Goal: Use online tool/utility

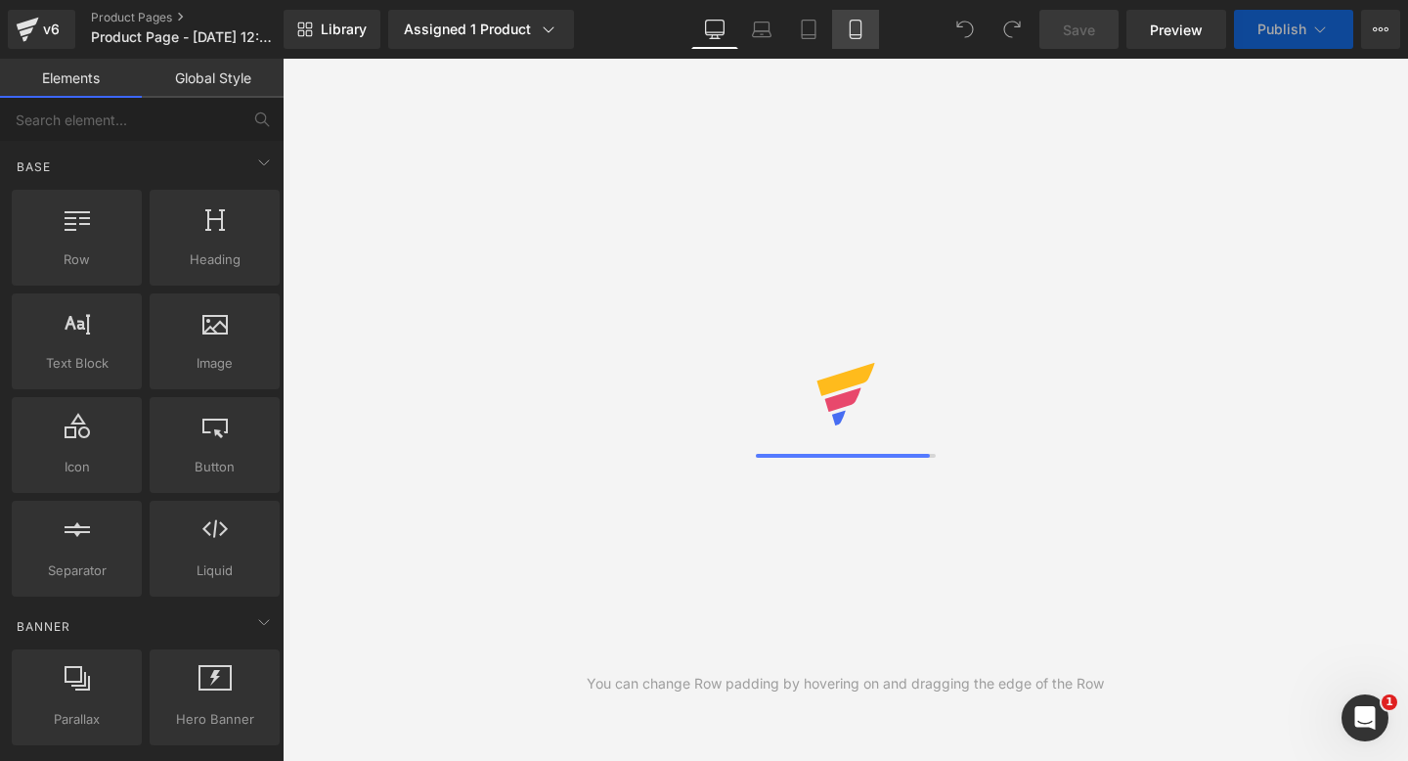
click at [854, 36] on icon at bounding box center [856, 30] width 20 height 20
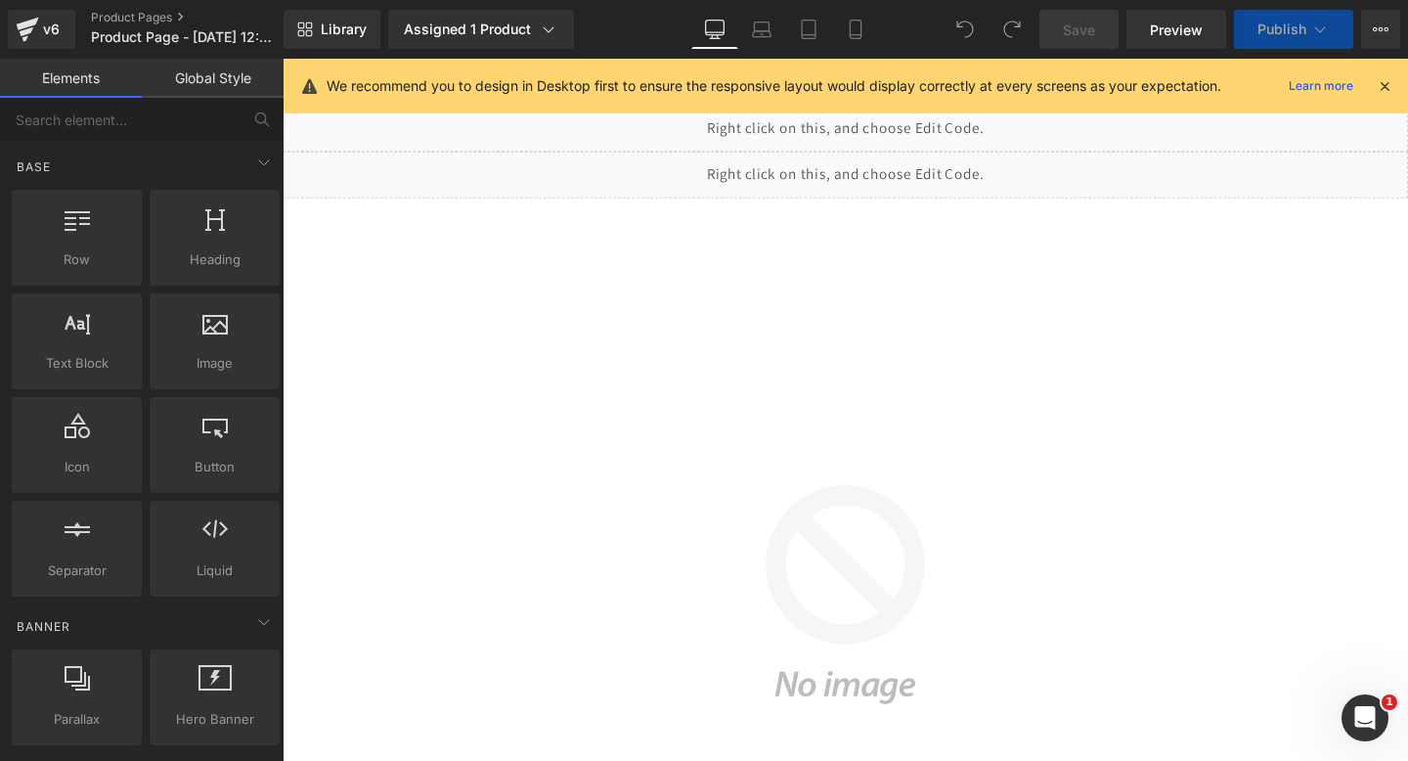
click at [1385, 92] on icon at bounding box center [1385, 86] width 18 height 18
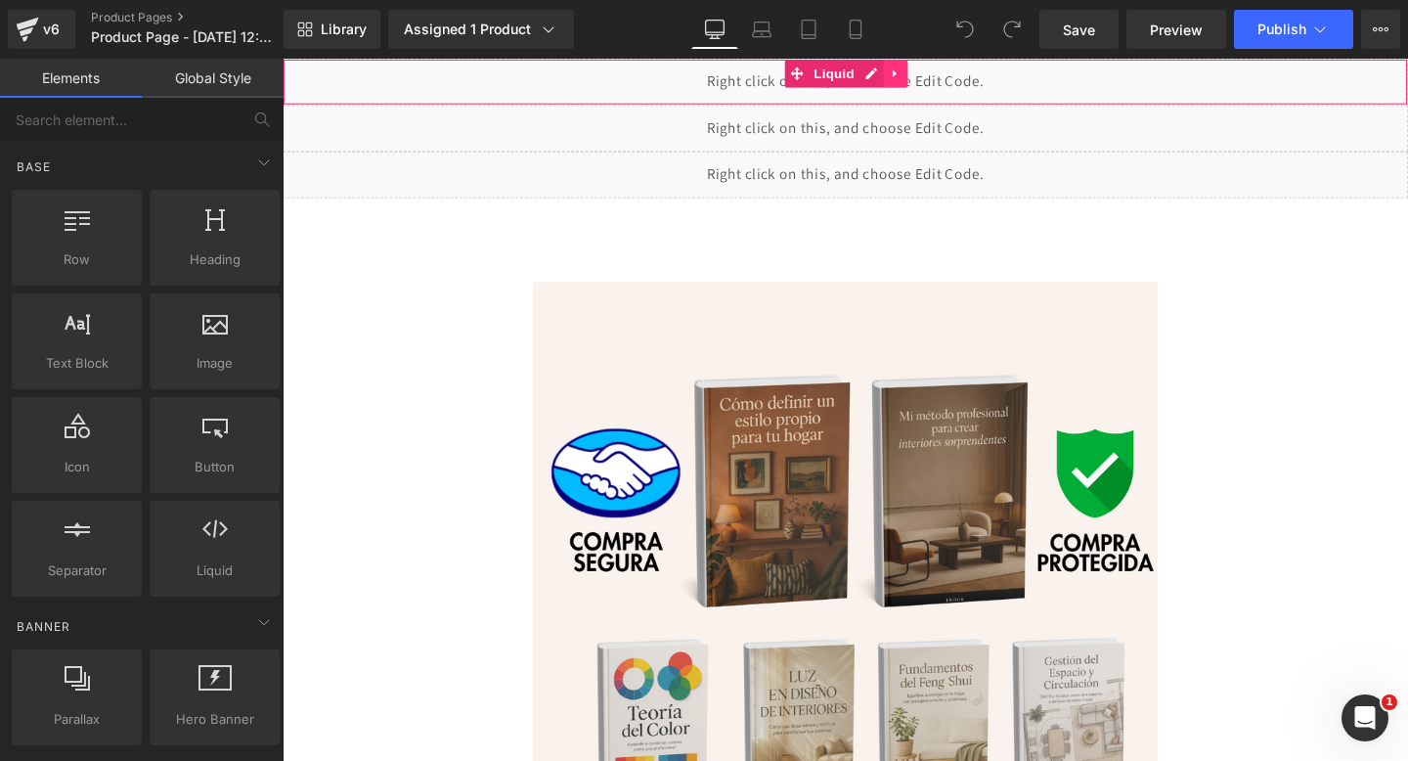
click at [937, 76] on link at bounding box center [927, 74] width 25 height 29
click at [917, 76] on icon at bounding box center [915, 74] width 14 height 14
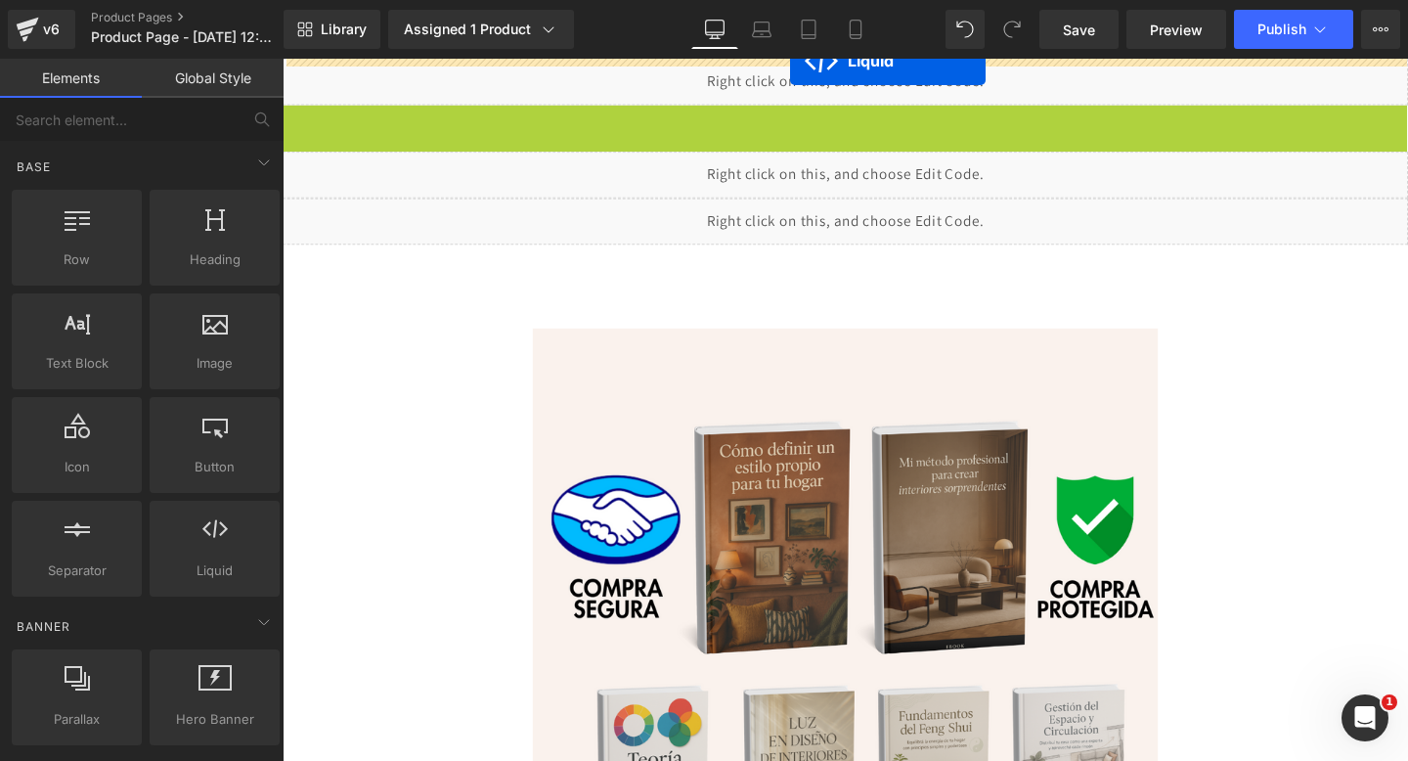
drag, startPoint x: 818, startPoint y: 122, endPoint x: 813, endPoint y: 54, distance: 68.6
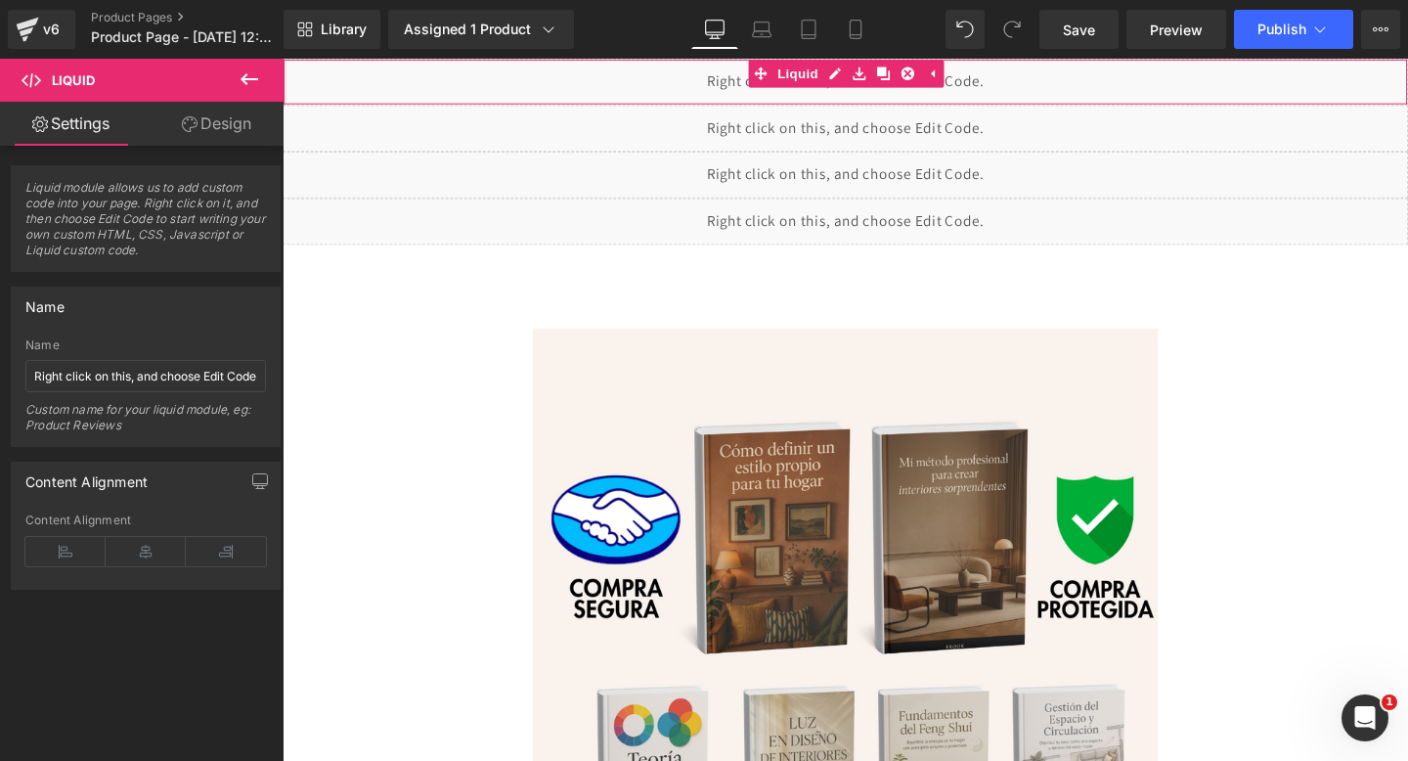
click at [696, 96] on div "Liquid" at bounding box center [874, 83] width 1183 height 49
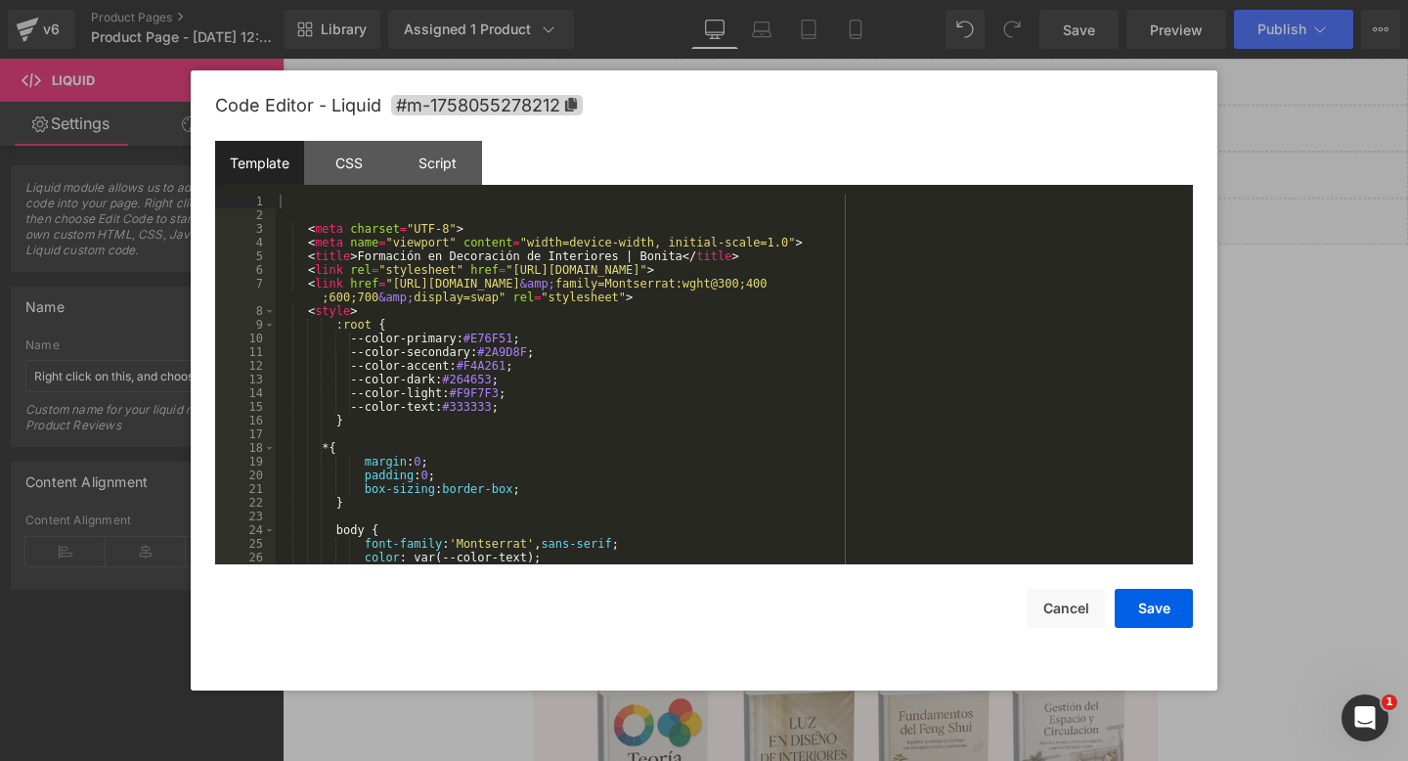
click at [651, 0] on div "Liquid You are previewing how the will restyle your page. You can not edit Elem…" at bounding box center [704, 0] width 1408 height 0
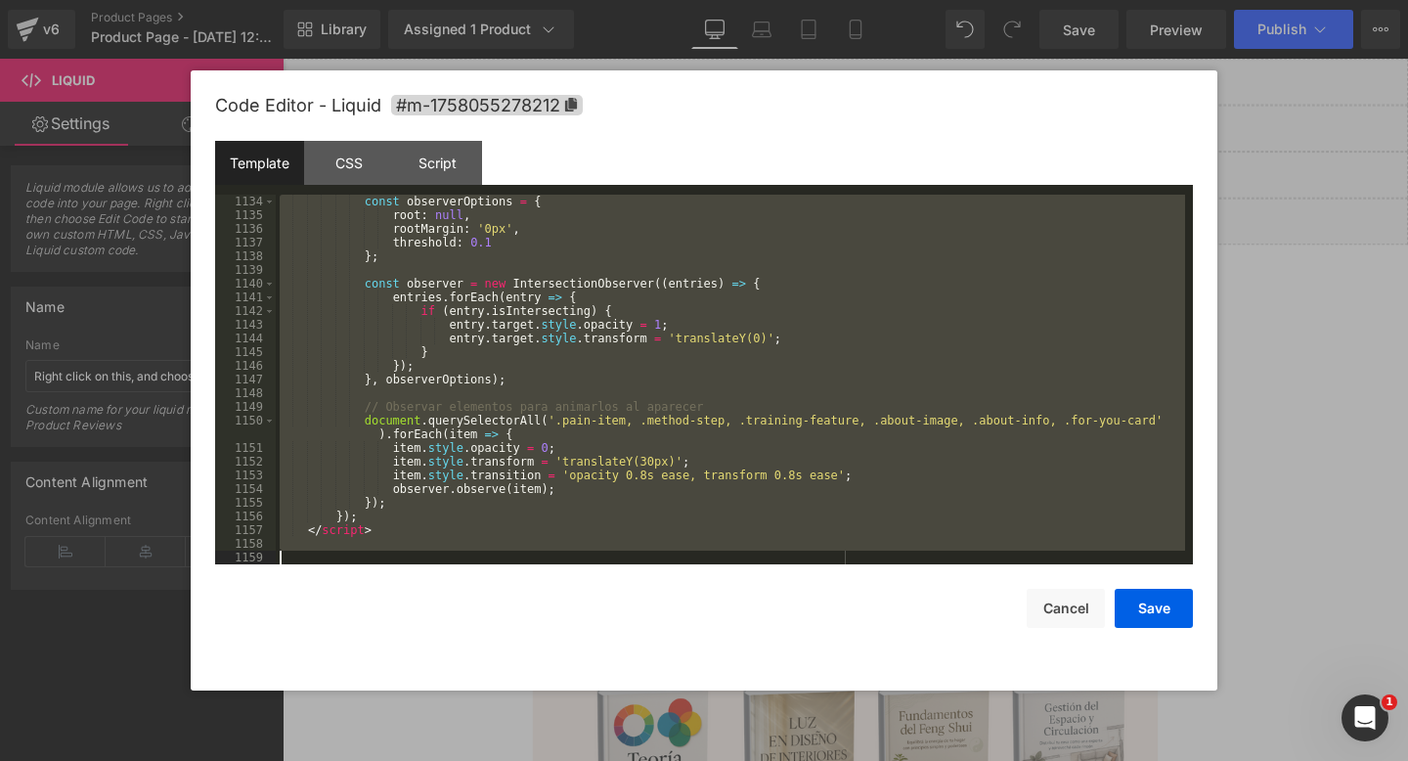
drag, startPoint x: 347, startPoint y: 204, endPoint x: 462, endPoint y: 760, distance: 567.2
click at [462, 760] on body "Liquid You are previewing how the will restyle your page. You can not edit Elem…" at bounding box center [704, 380] width 1408 height 761
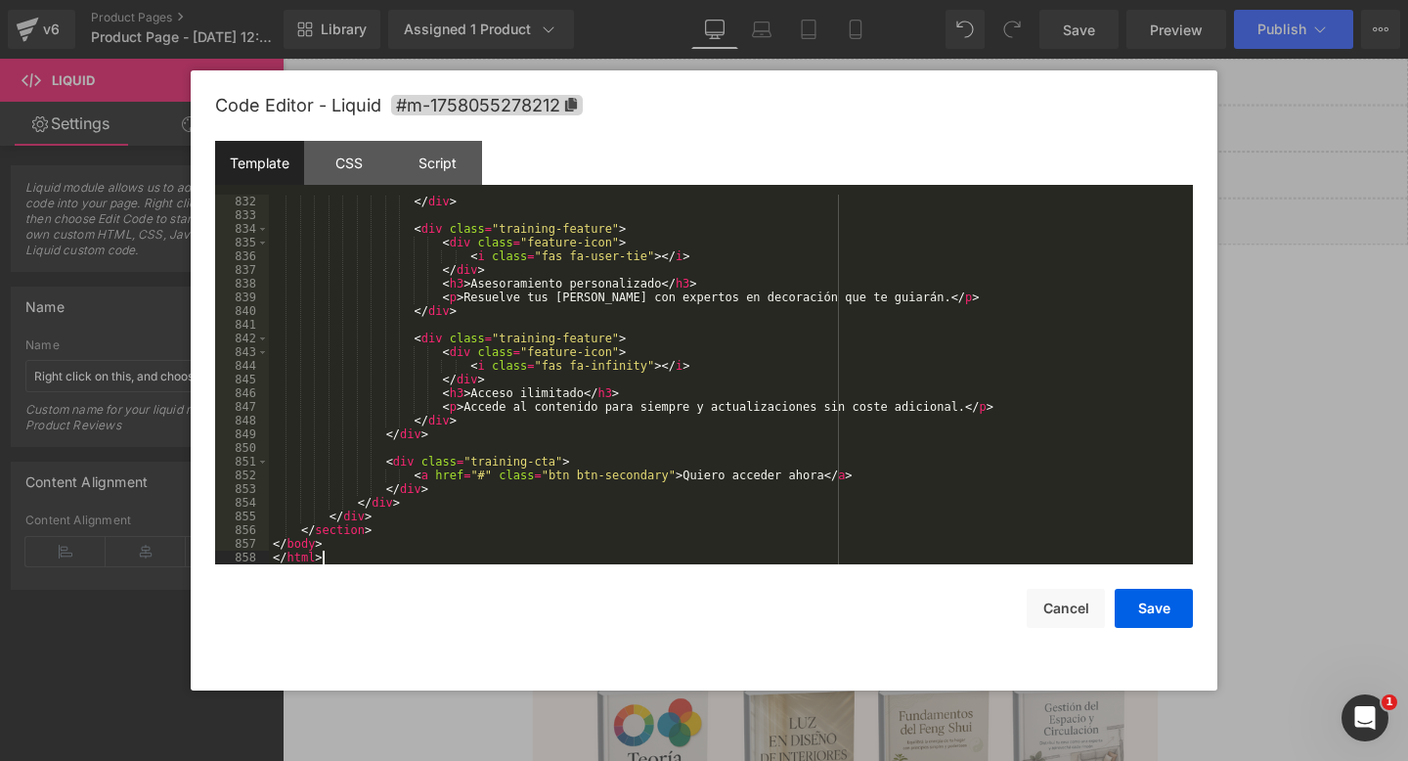
scroll to position [11502, 0]
click at [1141, 608] on button "Save" at bounding box center [1154, 608] width 78 height 39
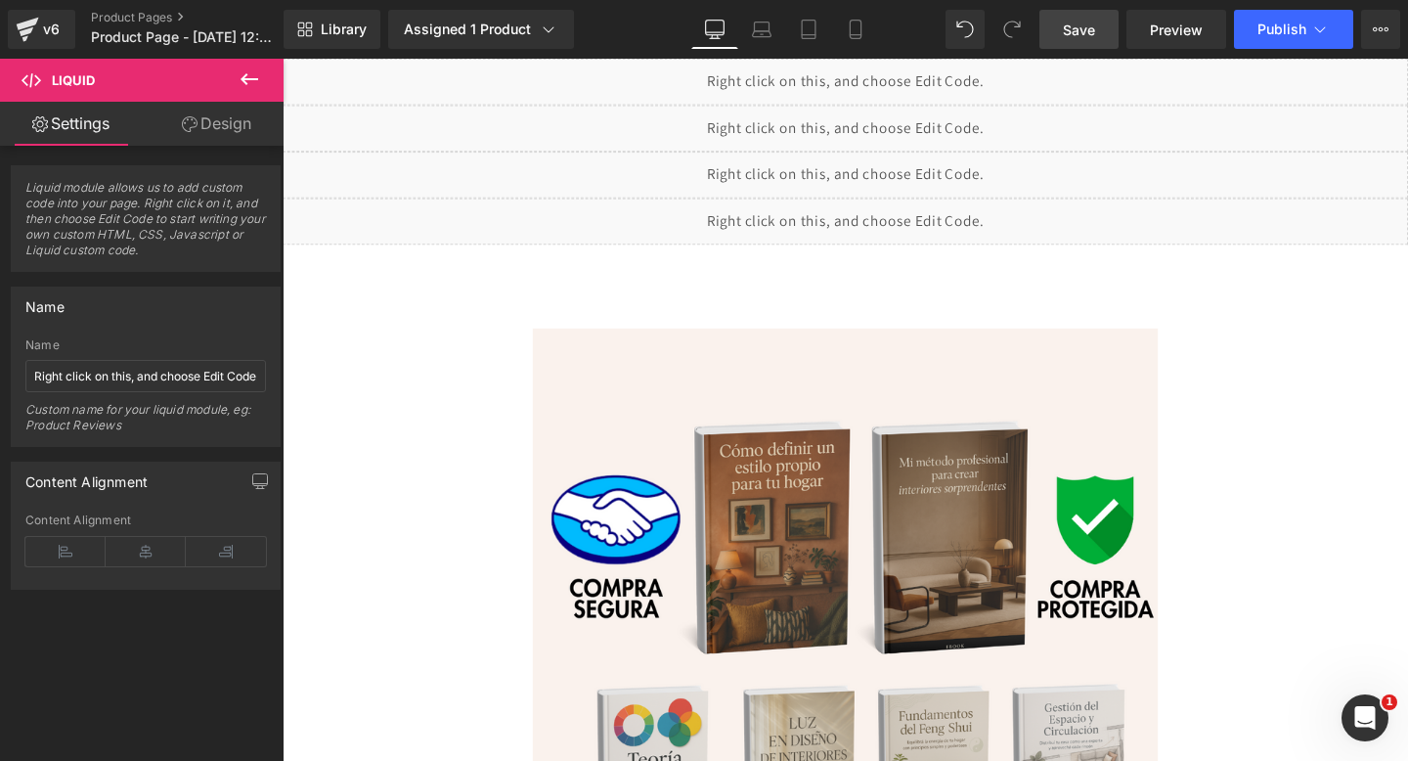
click at [1078, 42] on link "Save" at bounding box center [1079, 29] width 79 height 39
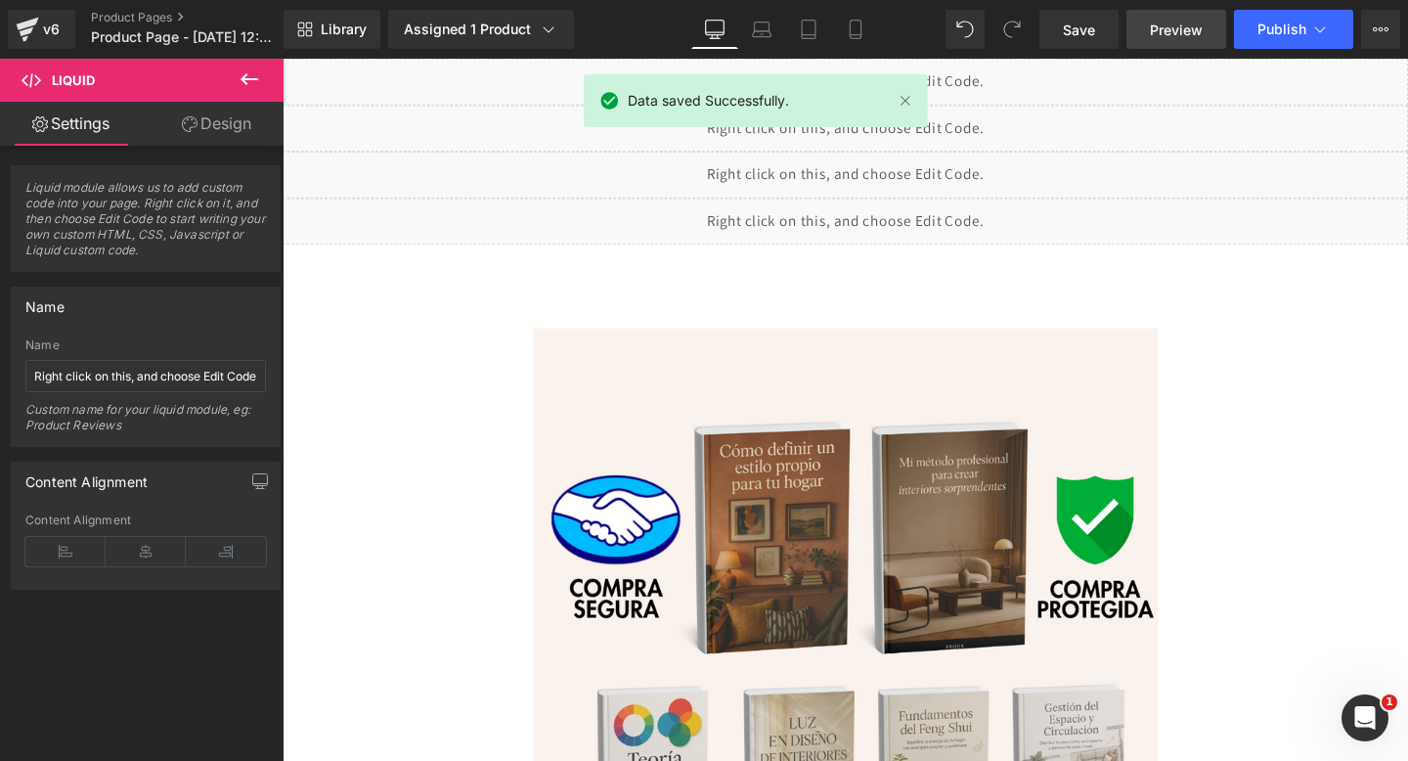
click at [1164, 29] on span "Preview" at bounding box center [1176, 30] width 53 height 21
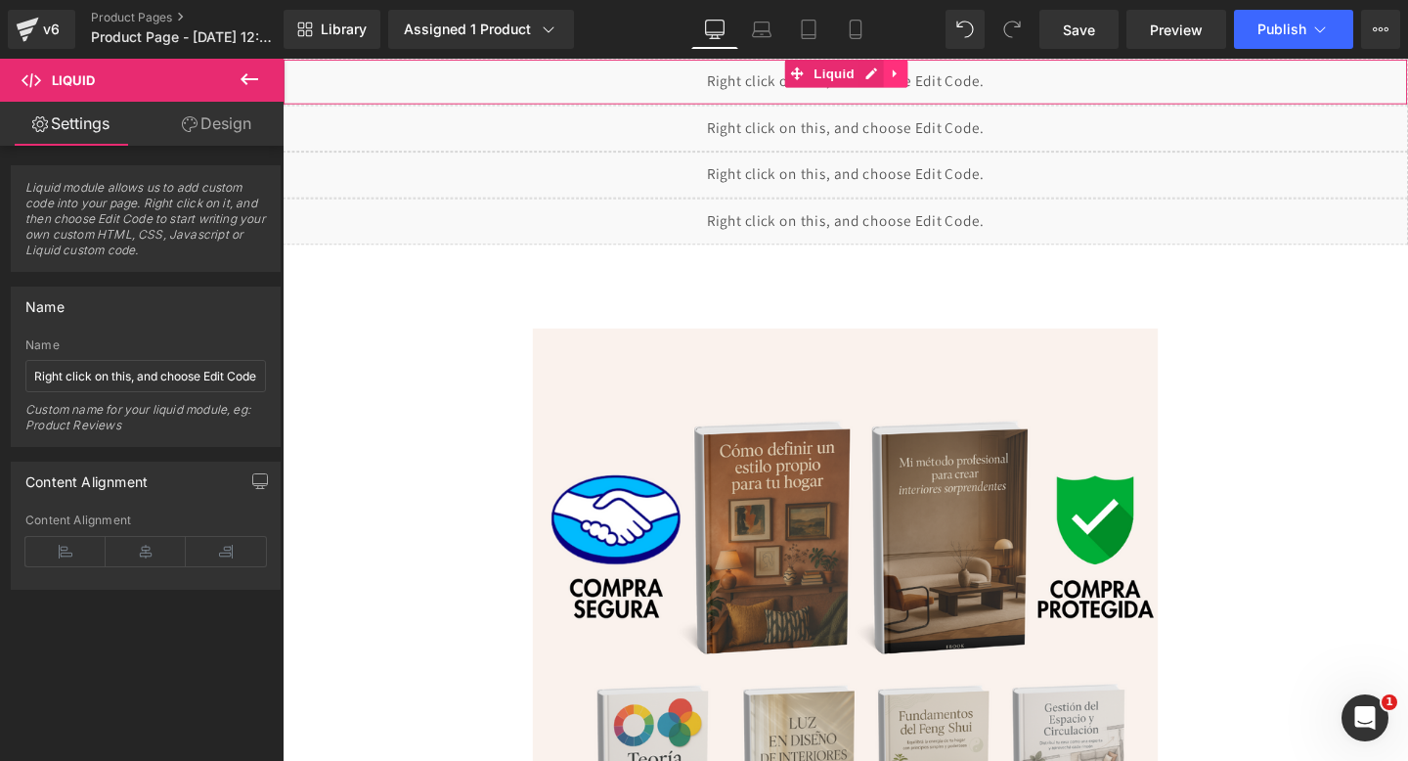
click at [925, 76] on icon at bounding box center [926, 74] width 4 height 9
click at [934, 75] on icon at bounding box center [940, 74] width 14 height 14
